Goal: Task Accomplishment & Management: Use online tool/utility

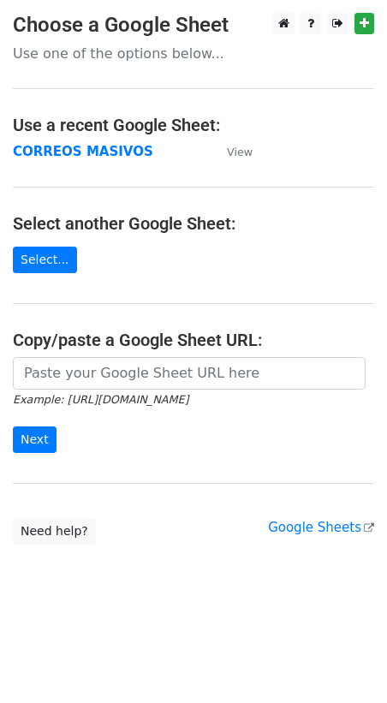
click at [57, 162] on main "Choose a Google Sheet Use one of the options below... Use a recent Google Sheet…" at bounding box center [193, 279] width 387 height 532
click at [61, 153] on strong "CORREOS MASIVOS" at bounding box center [83, 151] width 140 height 15
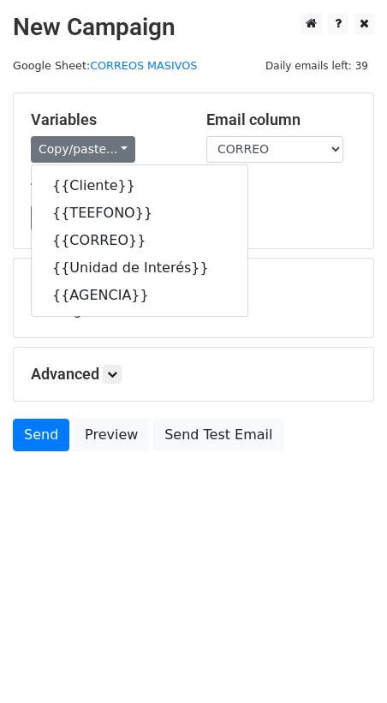
click at [160, 123] on h5 "Variables" at bounding box center [106, 119] width 150 height 19
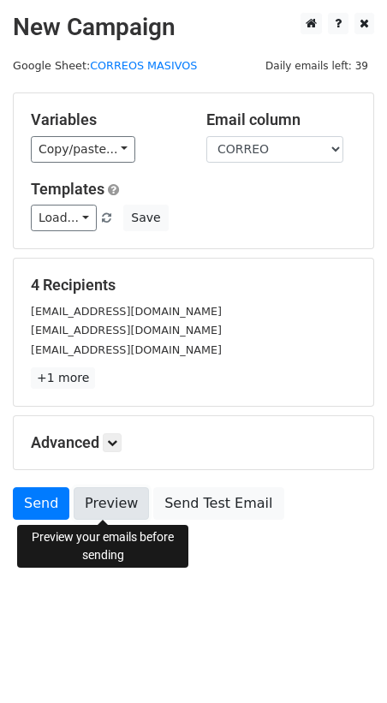
click at [91, 507] on link "Preview" at bounding box center [111, 503] width 75 height 33
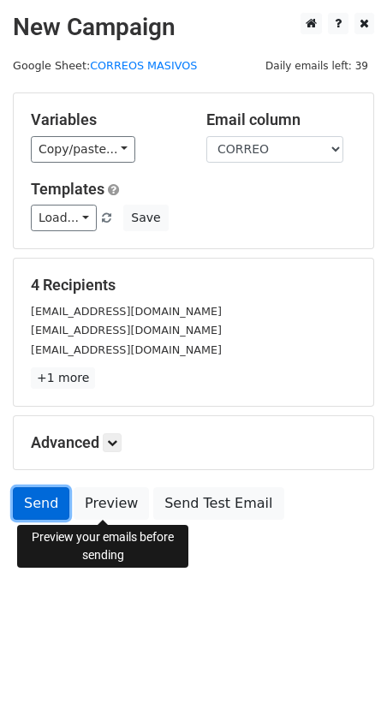
click at [42, 508] on link "Send" at bounding box center [41, 503] width 57 height 33
